Goal: Task Accomplishment & Management: Use online tool/utility

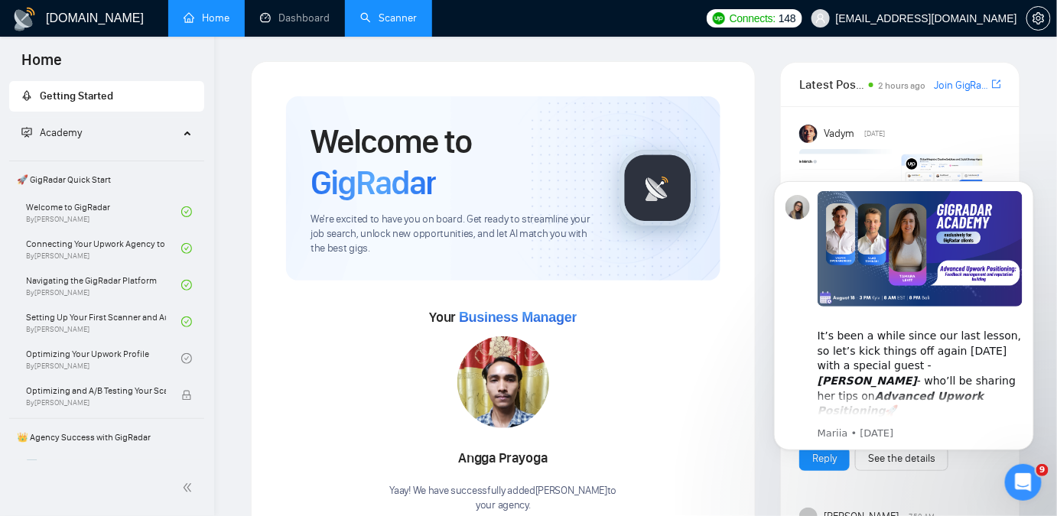
click at [380, 17] on link "Scanner" at bounding box center [388, 17] width 57 height 13
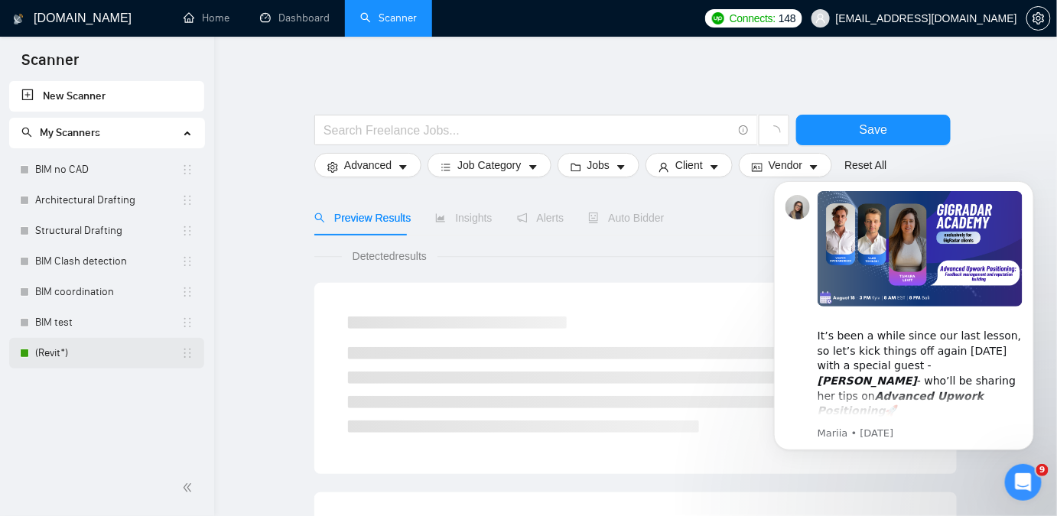
click at [59, 357] on link "(Revit*)" at bounding box center [108, 353] width 146 height 31
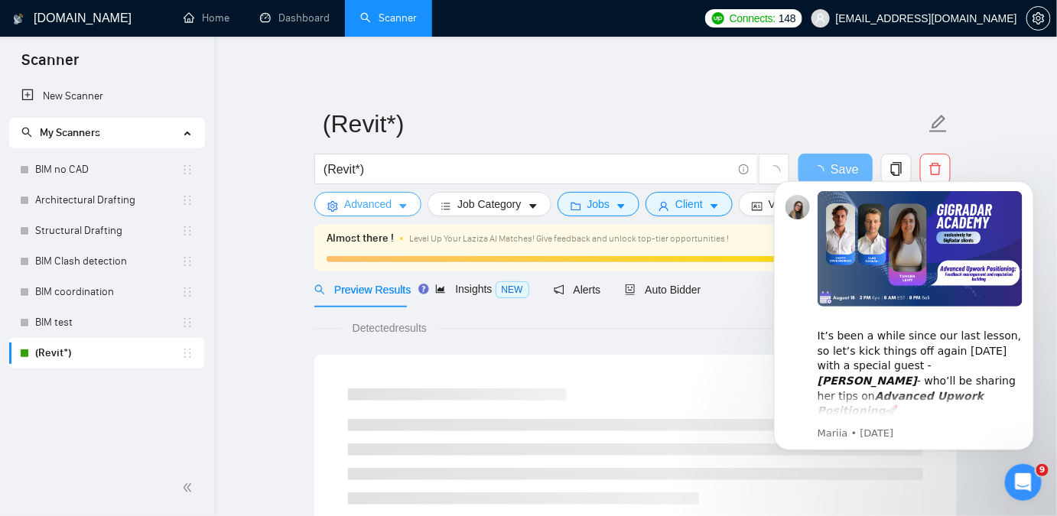
click at [382, 209] on span "Advanced" at bounding box center [367, 204] width 47 height 17
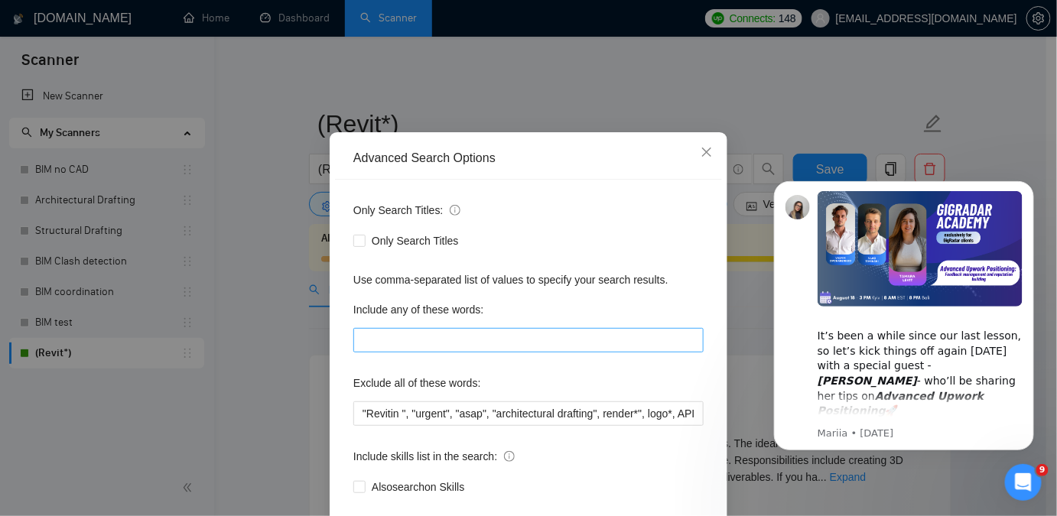
scroll to position [119, 0]
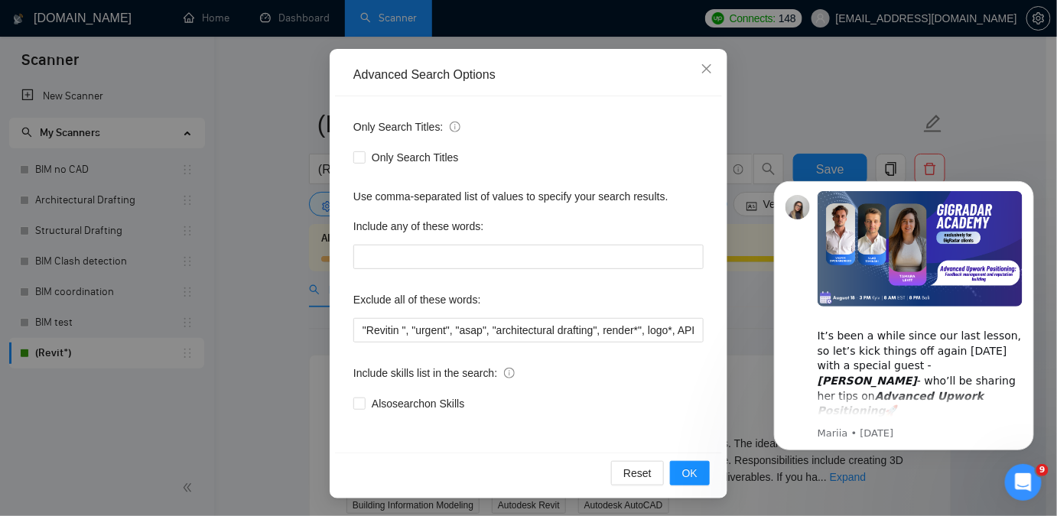
click at [702, 242] on div "Only Search Titles: Only Search Titles Use comma-separated list of values to sp…" at bounding box center [528, 274] width 387 height 357
click at [1029, 187] on icon "Dismiss notification" at bounding box center [1029, 185] width 8 height 8
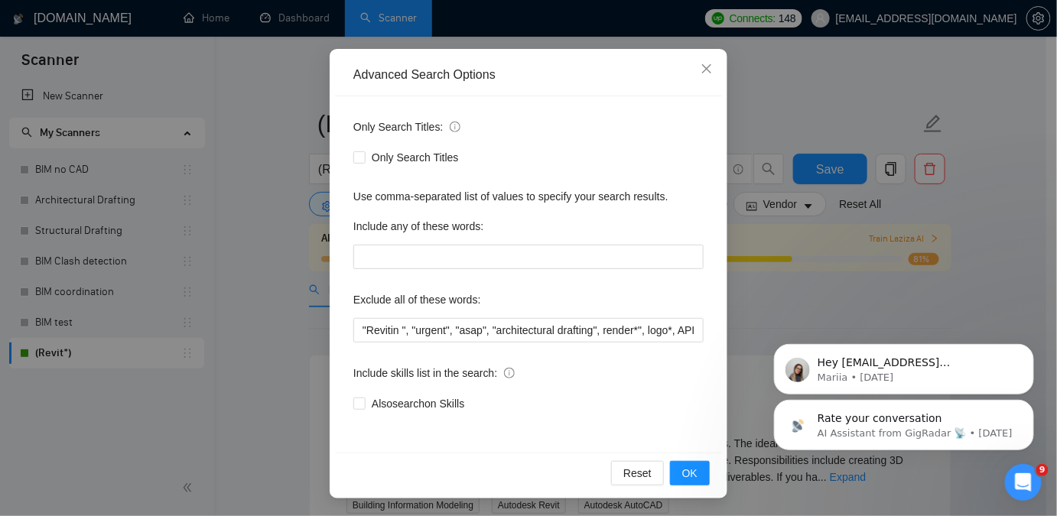
click at [959, 171] on div "Advanced Search Options Only Search Titles: Only Search Titles Use comma-separa…" at bounding box center [528, 258] width 1057 height 516
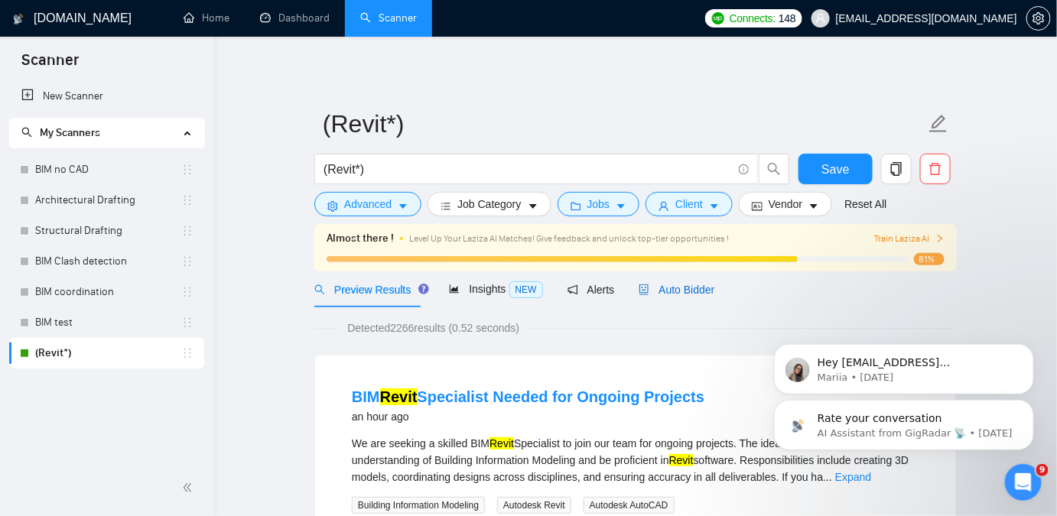
click at [693, 284] on span "Auto Bidder" at bounding box center [677, 290] width 76 height 12
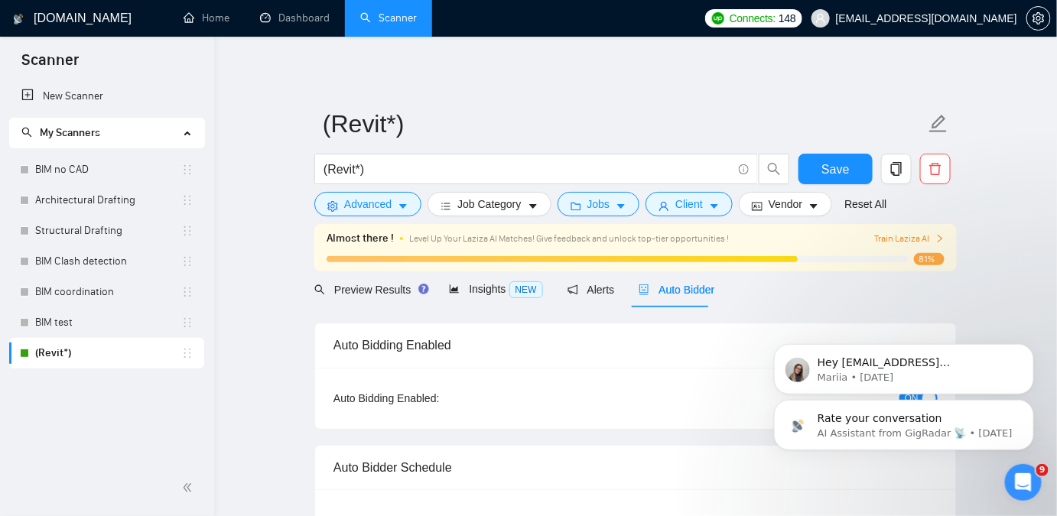
checkbox input "true"
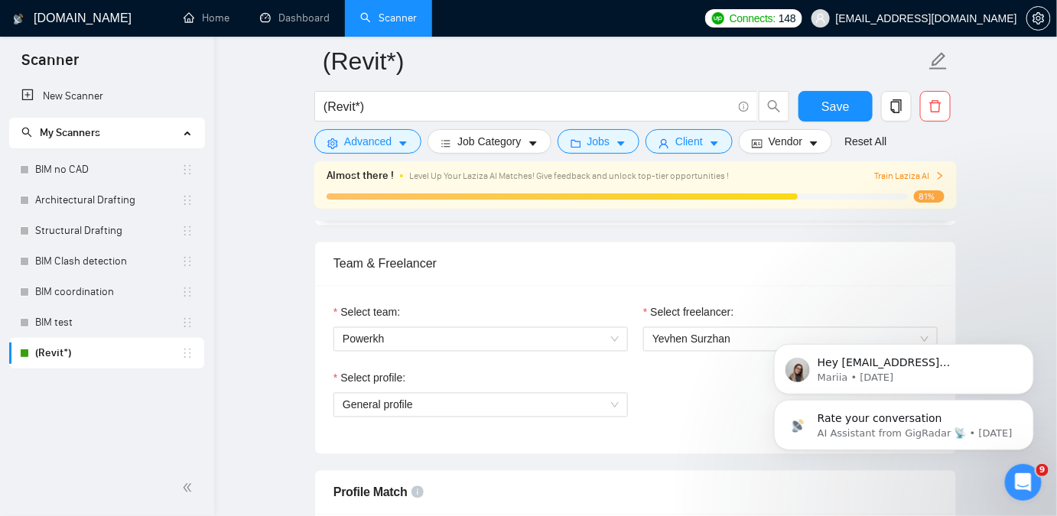
scroll to position [765, 0]
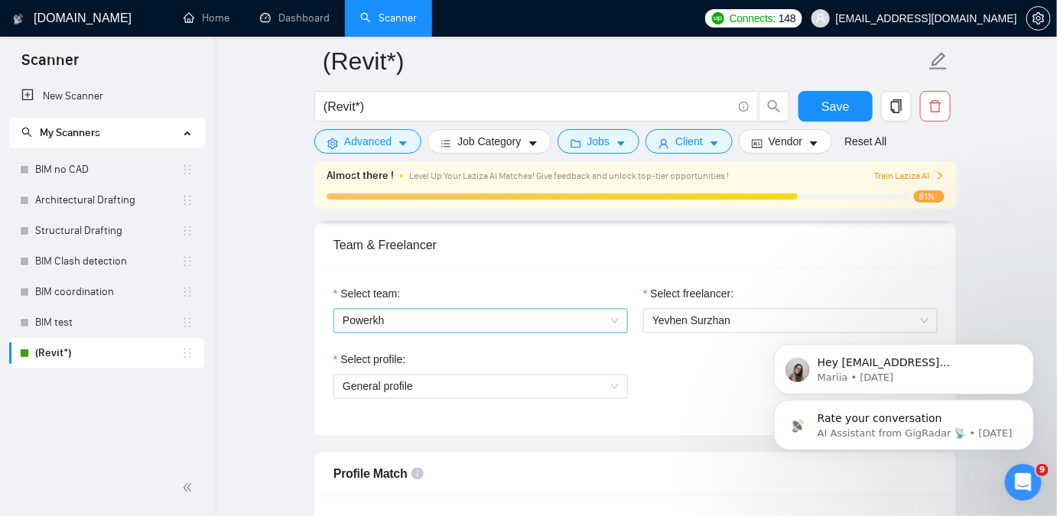
click at [508, 318] on span "Powerkh" at bounding box center [481, 321] width 276 height 23
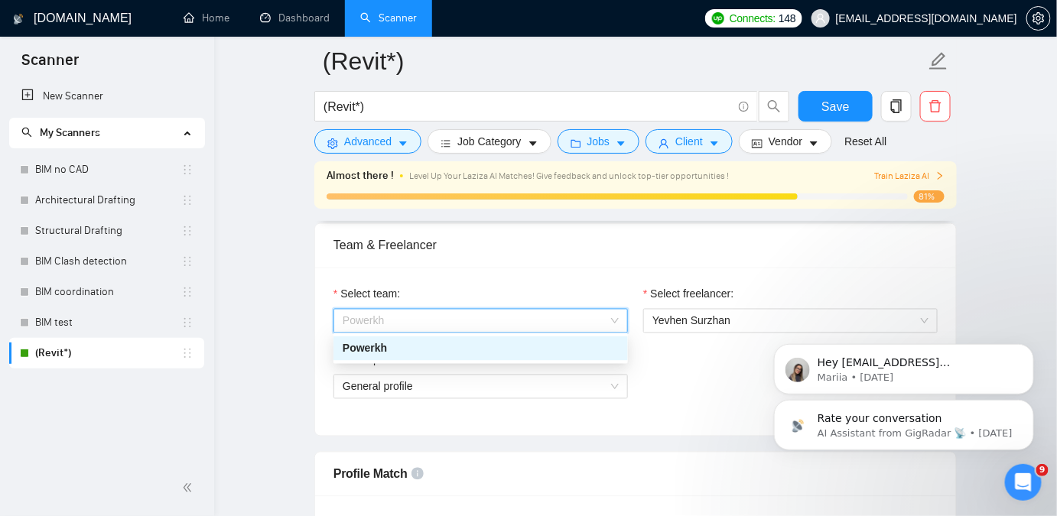
click at [512, 295] on div "Select team:" at bounding box center [481, 297] width 295 height 23
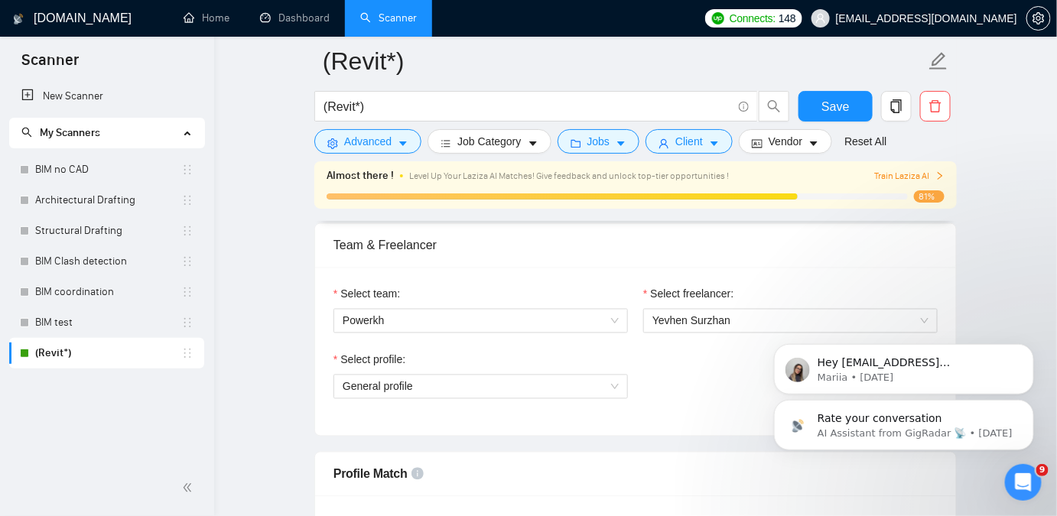
click at [473, 364] on div "Select profile:" at bounding box center [481, 363] width 295 height 23
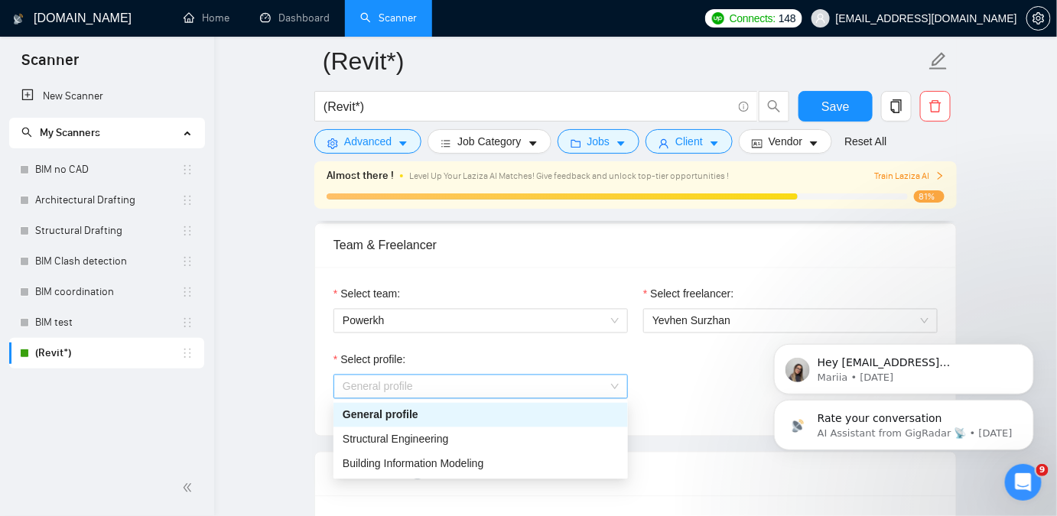
click at [461, 389] on span "General profile" at bounding box center [481, 387] width 276 height 23
click at [463, 464] on span "Building Information Modeling" at bounding box center [413, 464] width 141 height 12
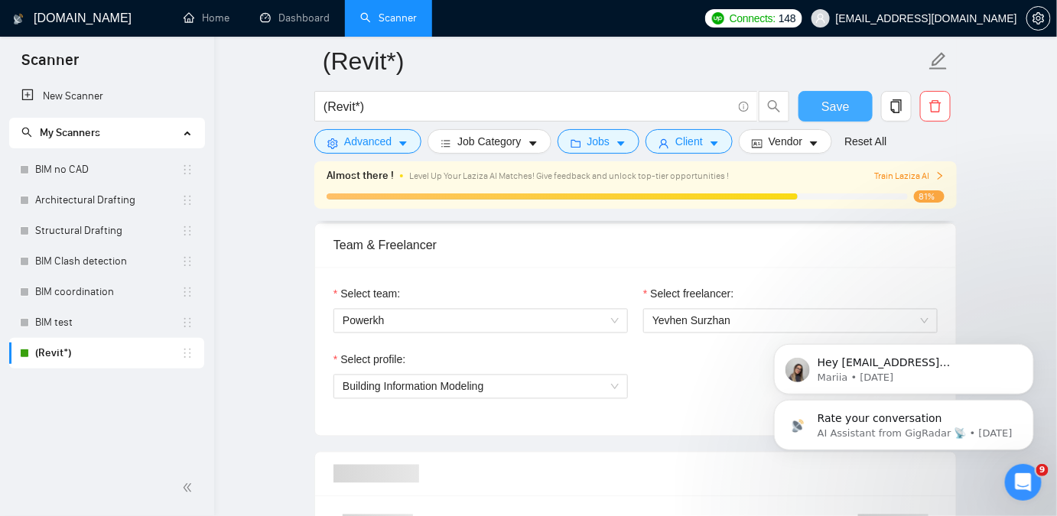
click at [828, 113] on span "Save" at bounding box center [836, 106] width 28 height 19
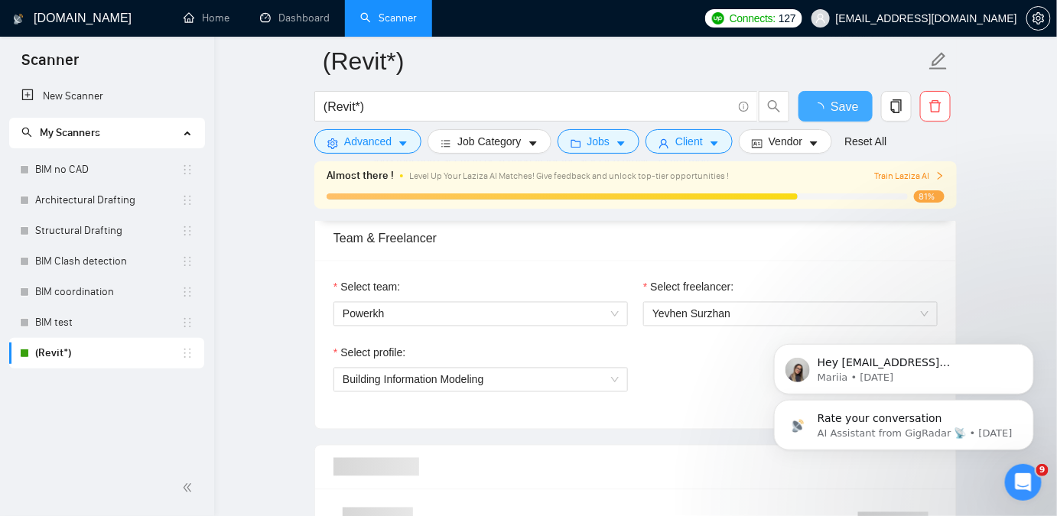
checkbox input "true"
